Goal: Answer question/provide support: Share knowledge or assist other users

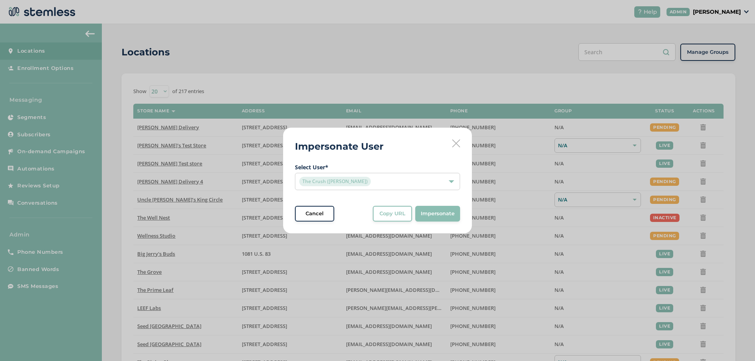
click at [391, 212] on span "Copy URL" at bounding box center [392, 214] width 26 height 8
click at [417, 179] on div "The Crush ([PERSON_NAME])" at bounding box center [373, 181] width 149 height 9
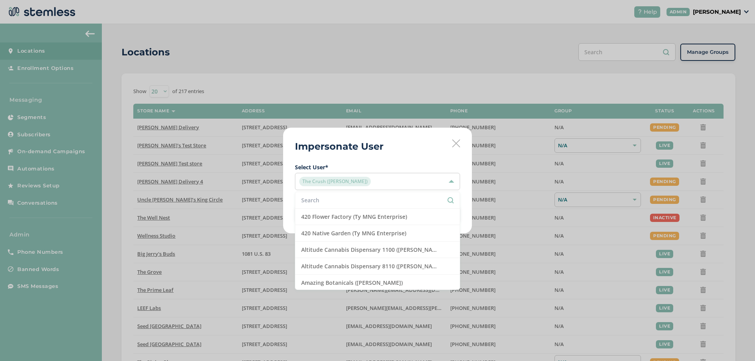
click at [333, 199] on input "text" at bounding box center [377, 200] width 153 height 8
click at [360, 141] on h2 "Impersonate User" at bounding box center [339, 147] width 88 height 14
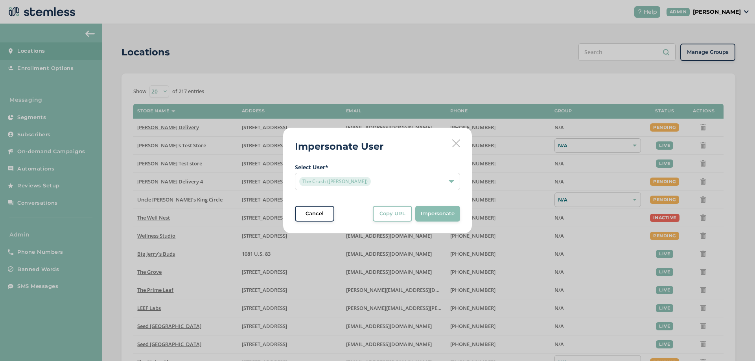
click at [357, 136] on div "Impersonate User Select User * The Crush ([PERSON_NAME]) Cancel Copy URL Copy U…" at bounding box center [377, 181] width 189 height 106
click at [457, 143] on icon at bounding box center [456, 144] width 8 height 8
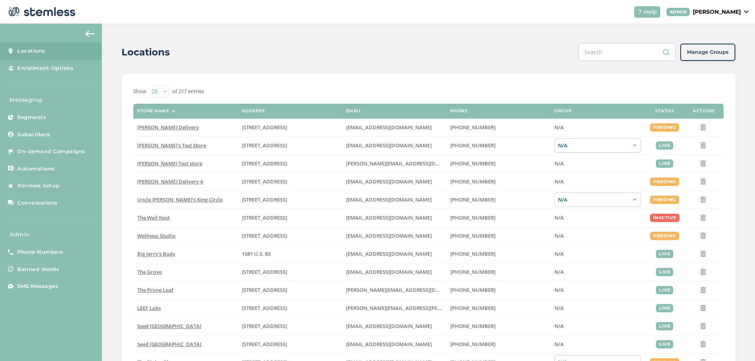
click at [706, 12] on p "[PERSON_NAME]" at bounding box center [717, 12] width 48 height 8
click at [708, 58] on span "Impersonate" at bounding box center [720, 57] width 39 height 8
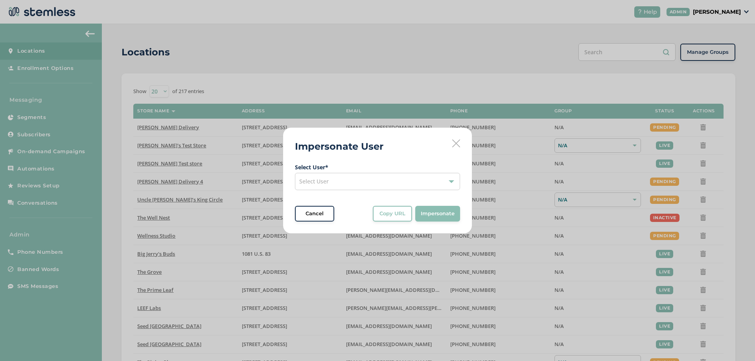
click at [350, 181] on div "Select User" at bounding box center [377, 181] width 165 height 17
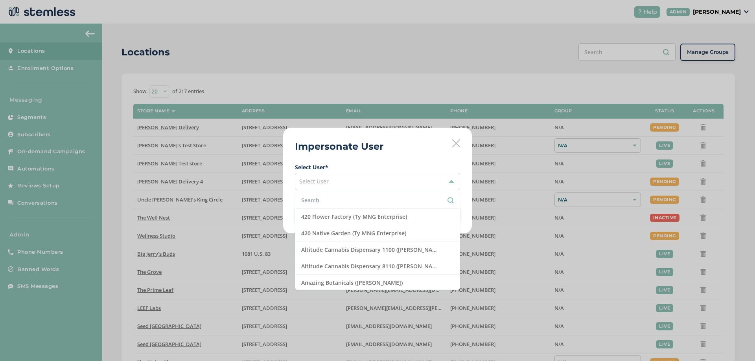
click at [328, 200] on input "text" at bounding box center [377, 200] width 153 height 8
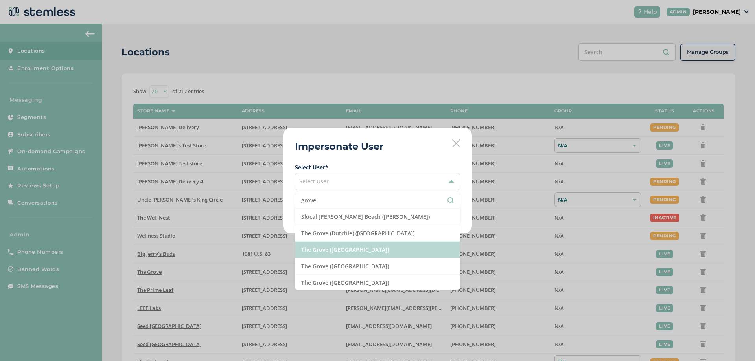
type input "grove"
click at [326, 255] on li "The Grove ([GEOGRAPHIC_DATA])" at bounding box center [377, 250] width 164 height 17
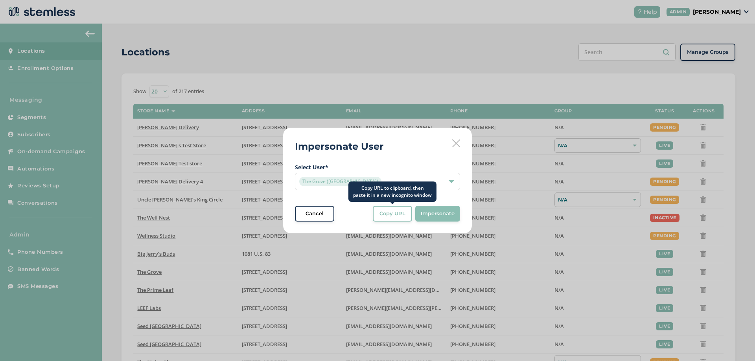
click at [391, 213] on span "Copy URL" at bounding box center [392, 214] width 26 height 8
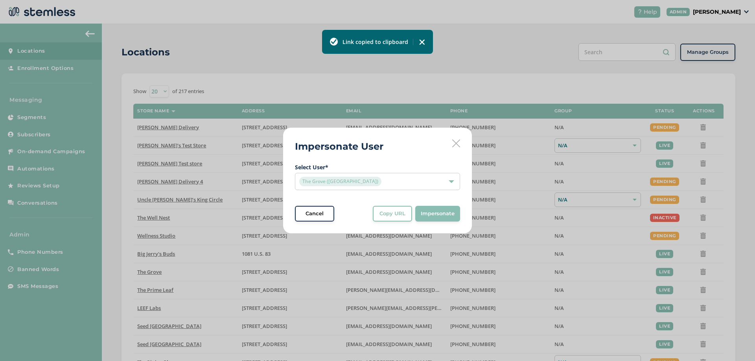
click at [420, 42] on img at bounding box center [422, 42] width 6 height 6
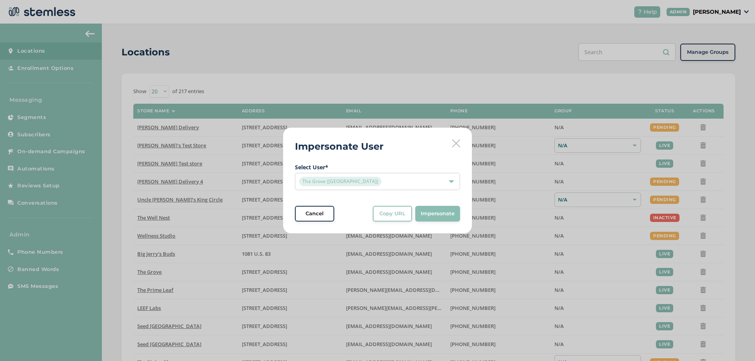
click at [431, 176] on div "The Grove ([GEOGRAPHIC_DATA])" at bounding box center [377, 181] width 165 height 17
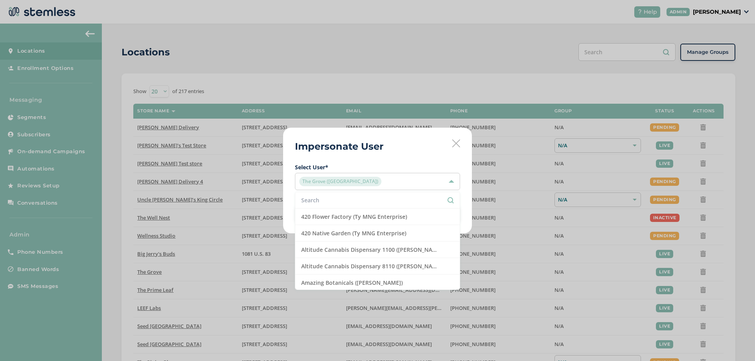
click at [343, 195] on li at bounding box center [377, 200] width 164 height 17
click at [307, 210] on li "420 Flower Factory (Ty MNG Enterprise)" at bounding box center [377, 217] width 164 height 17
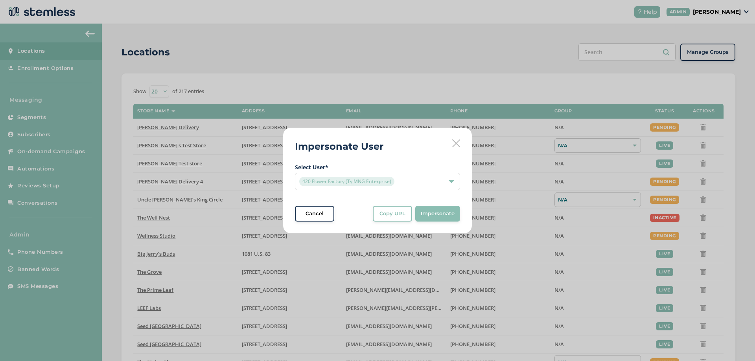
click at [332, 183] on span "420 Flower Factory (Ty MNG Enterprise)" at bounding box center [346, 181] width 95 height 9
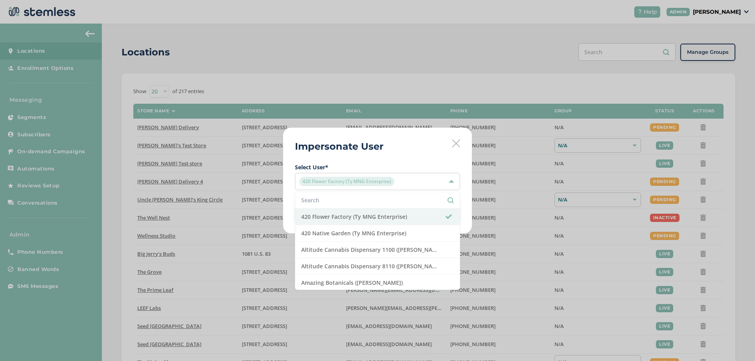
click at [330, 202] on input "text" at bounding box center [377, 200] width 153 height 8
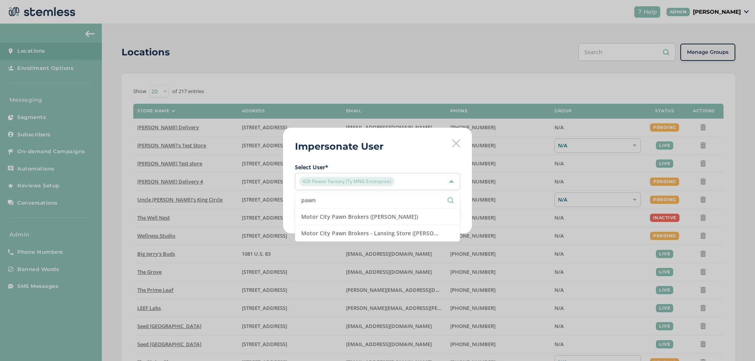
type input "pawn"
click at [405, 138] on div "Impersonate User Select User * 420 Flower Factory (Ty MNG Enterprise) pawn Moto…" at bounding box center [377, 181] width 189 height 106
